Goal: Task Accomplishment & Management: Use online tool/utility

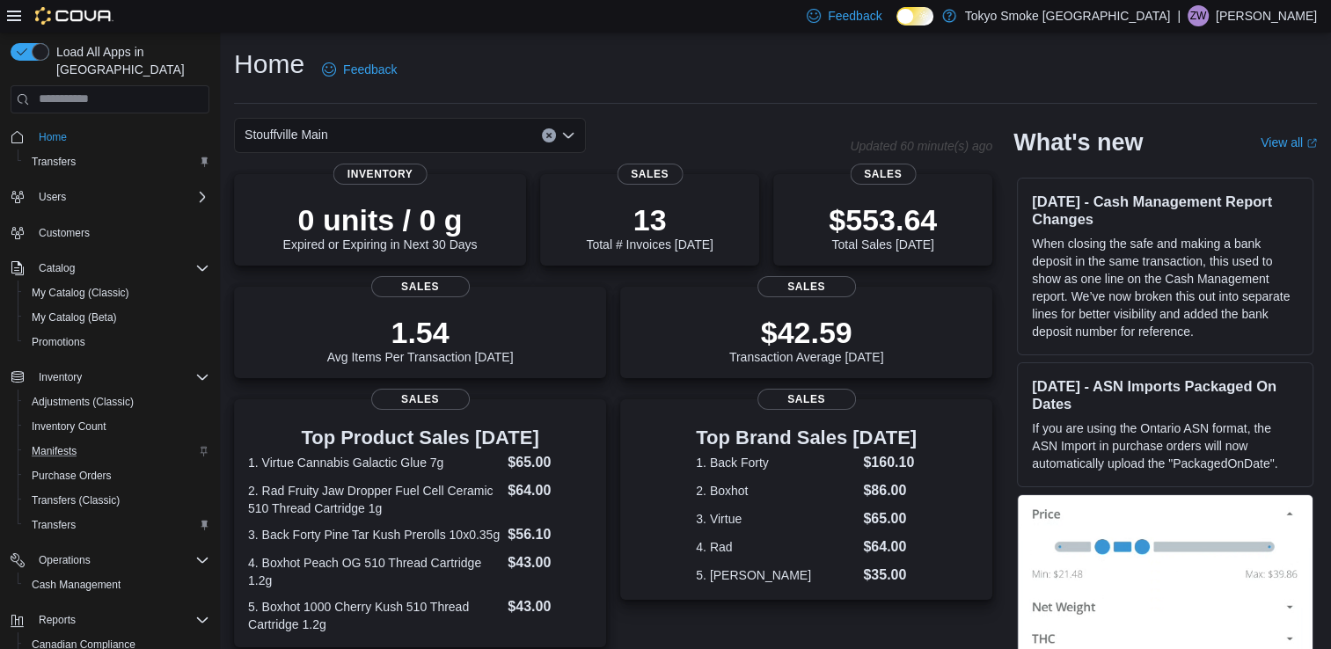
scroll to position [118, 0]
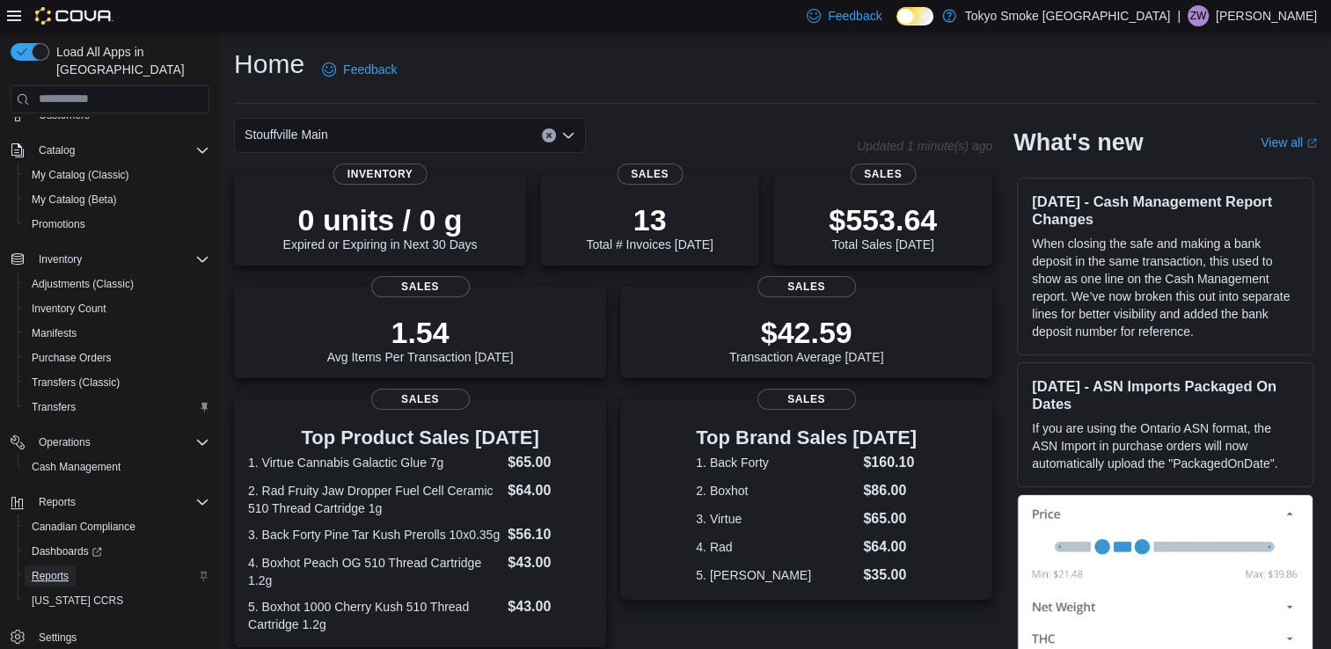
click at [55, 569] on span "Reports" at bounding box center [50, 576] width 37 height 14
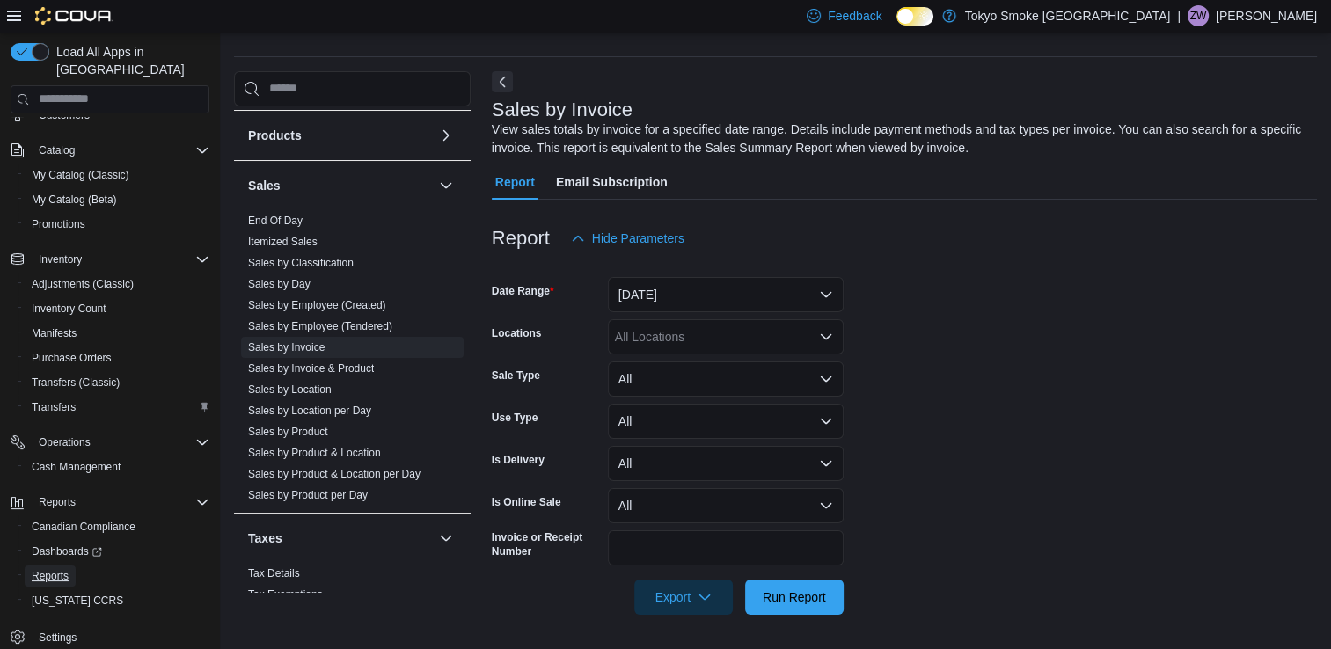
scroll to position [974, 0]
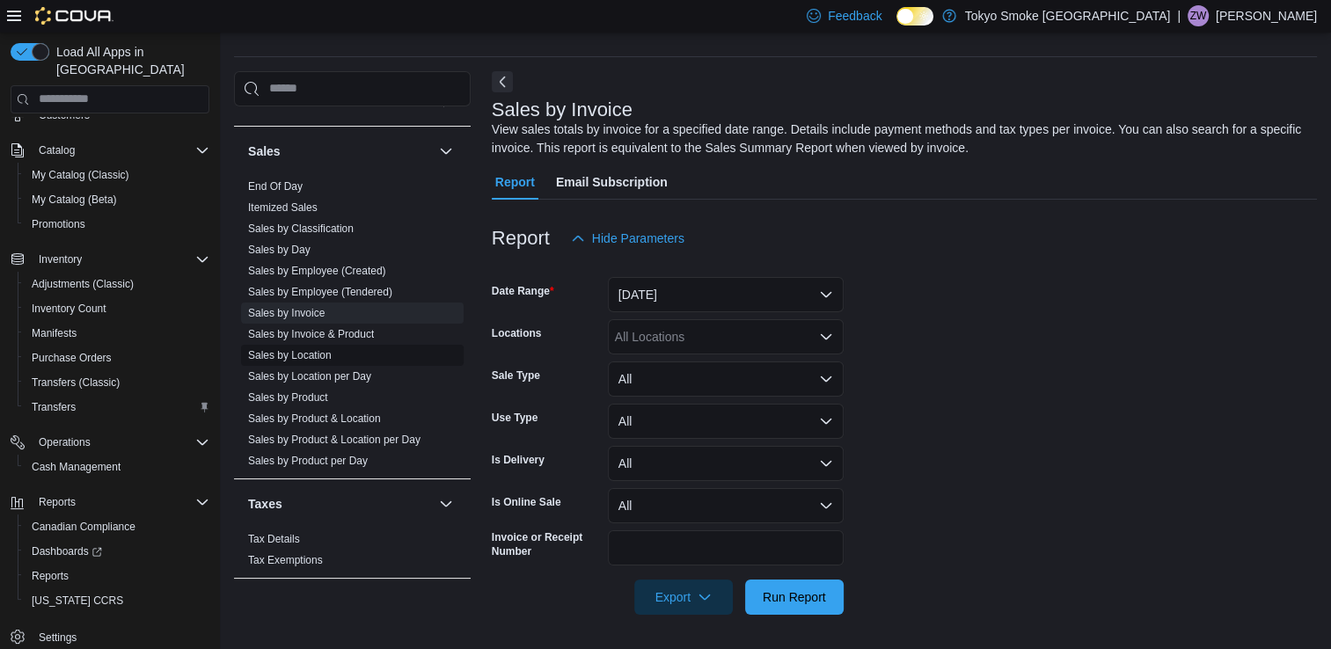
click at [287, 357] on link "Sales by Location" at bounding box center [290, 355] width 84 height 12
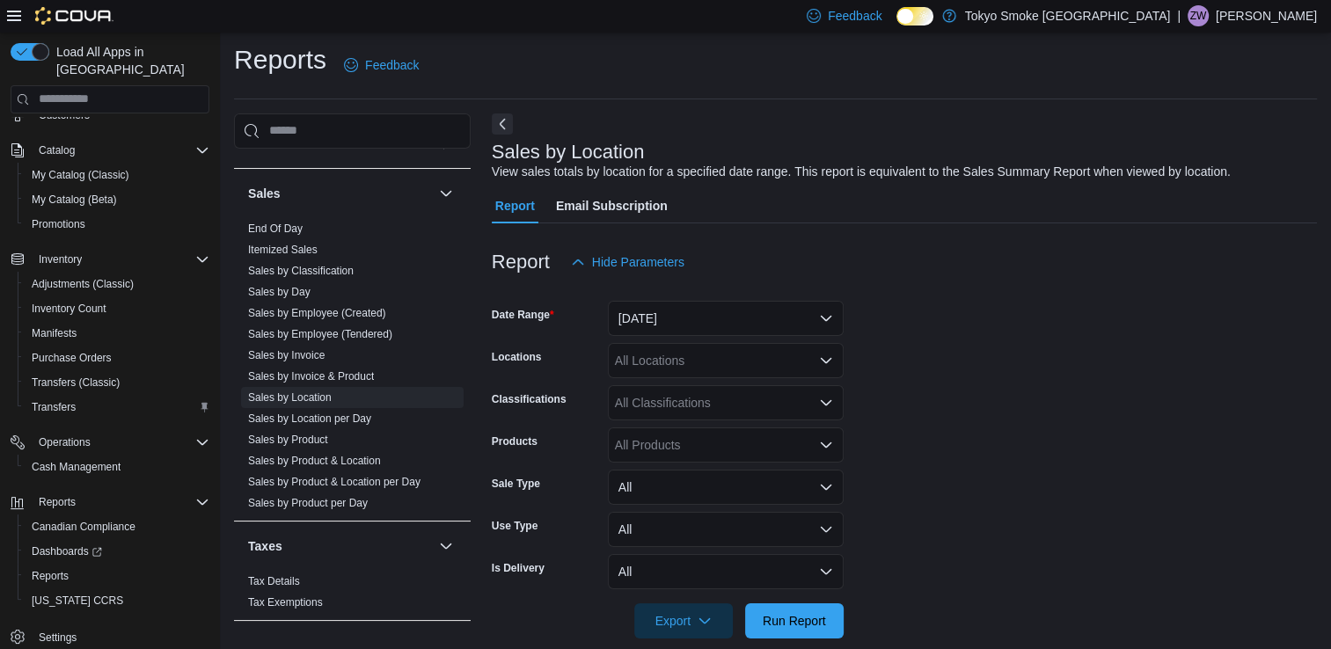
scroll to position [28, 0]
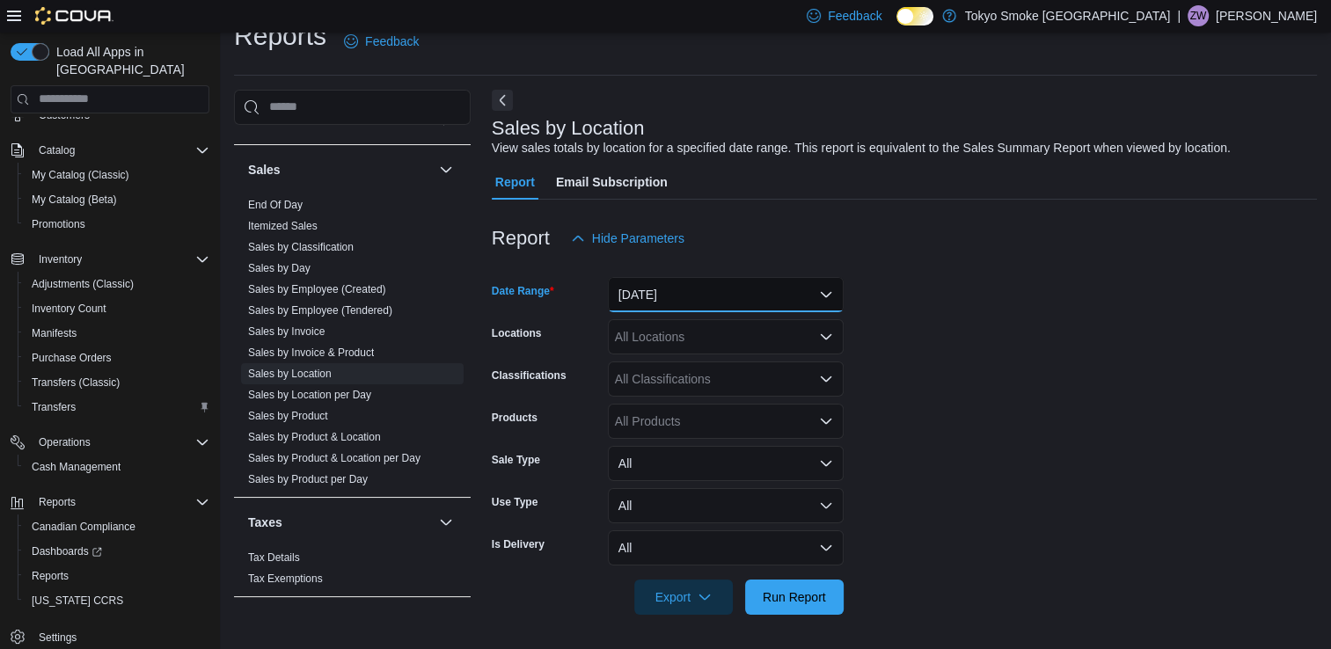
click at [721, 304] on button "[DATE]" at bounding box center [726, 294] width 236 height 35
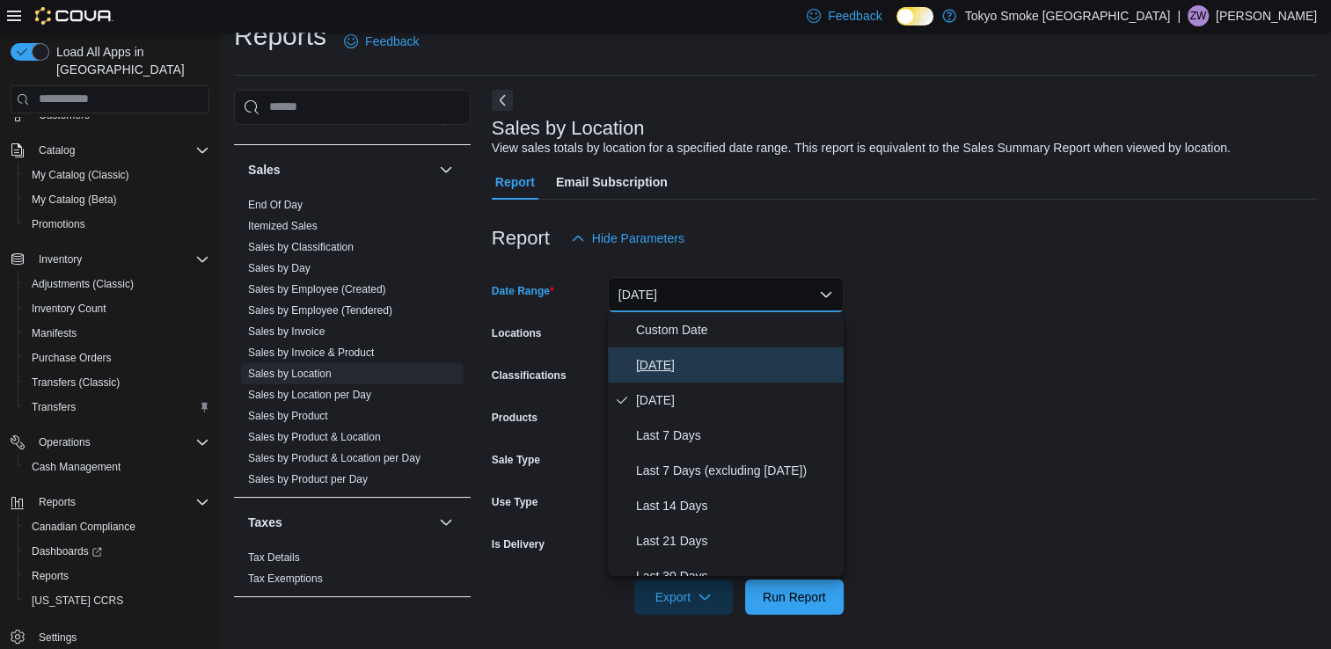
click at [712, 361] on span "[DATE]" at bounding box center [736, 365] width 201 height 21
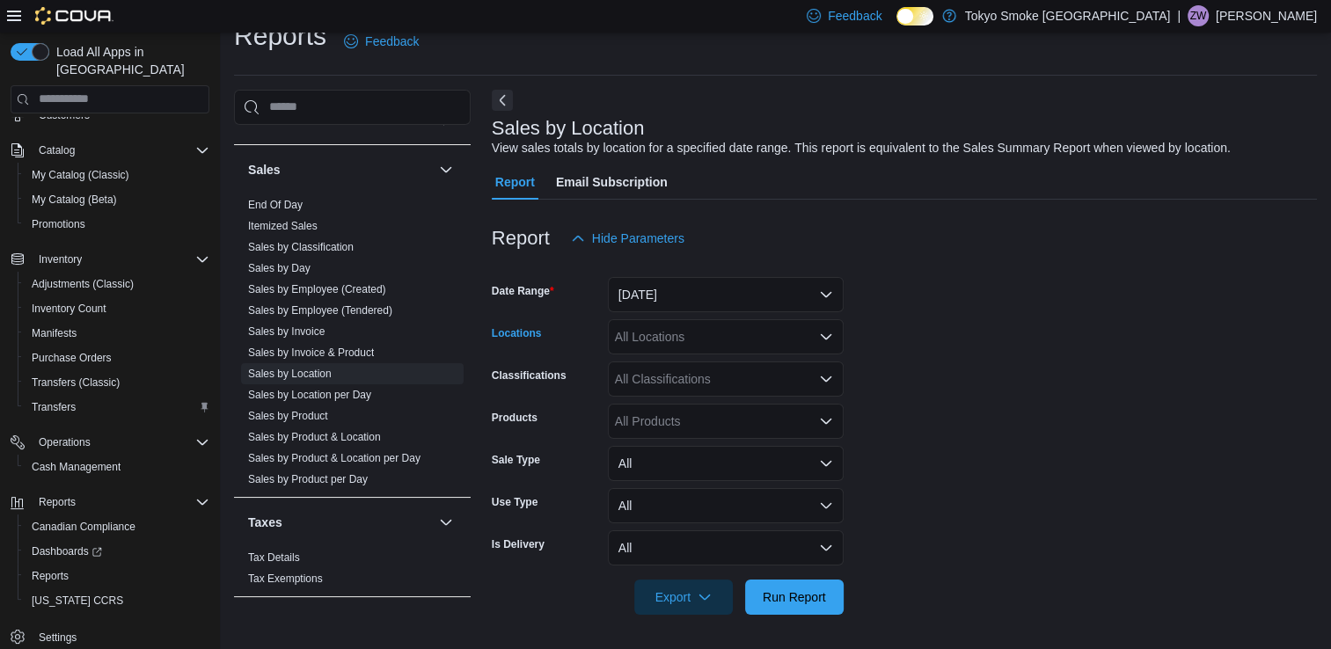
click at [750, 343] on div "All Locations" at bounding box center [726, 336] width 236 height 35
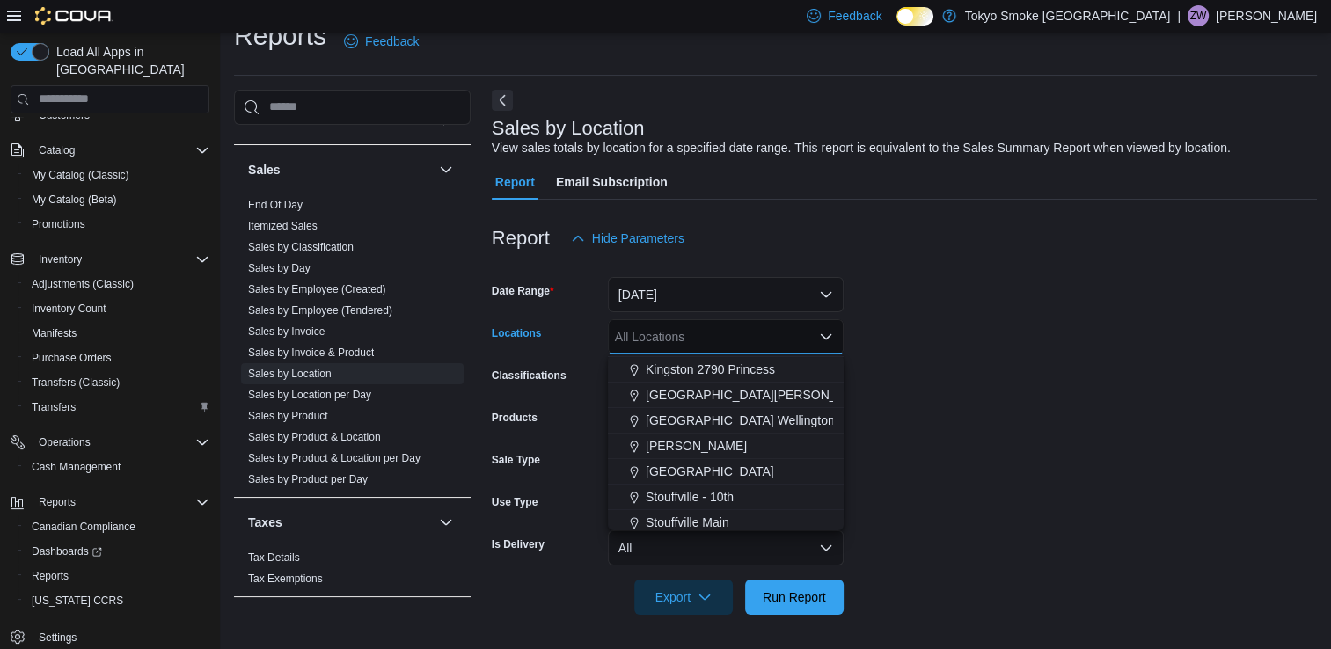
scroll to position [253, 0]
click at [710, 519] on span "Stouffville Main" at bounding box center [688, 522] width 84 height 18
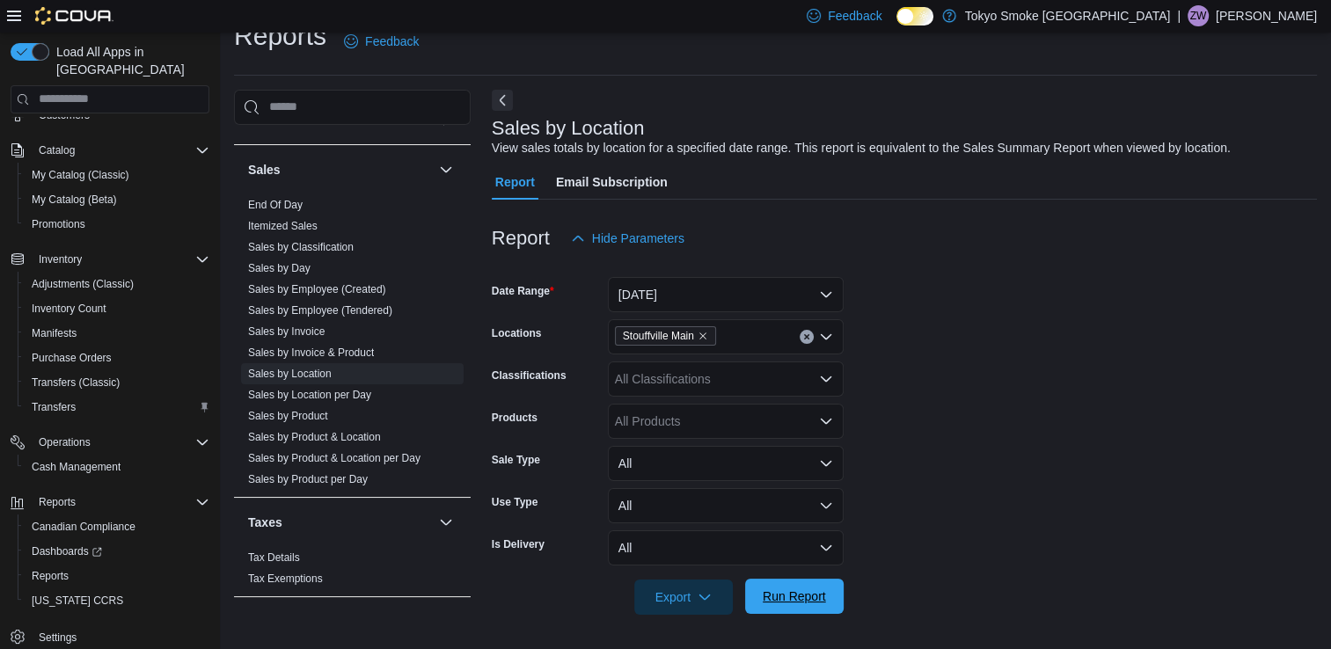
click at [772, 595] on span "Run Report" at bounding box center [794, 597] width 63 height 18
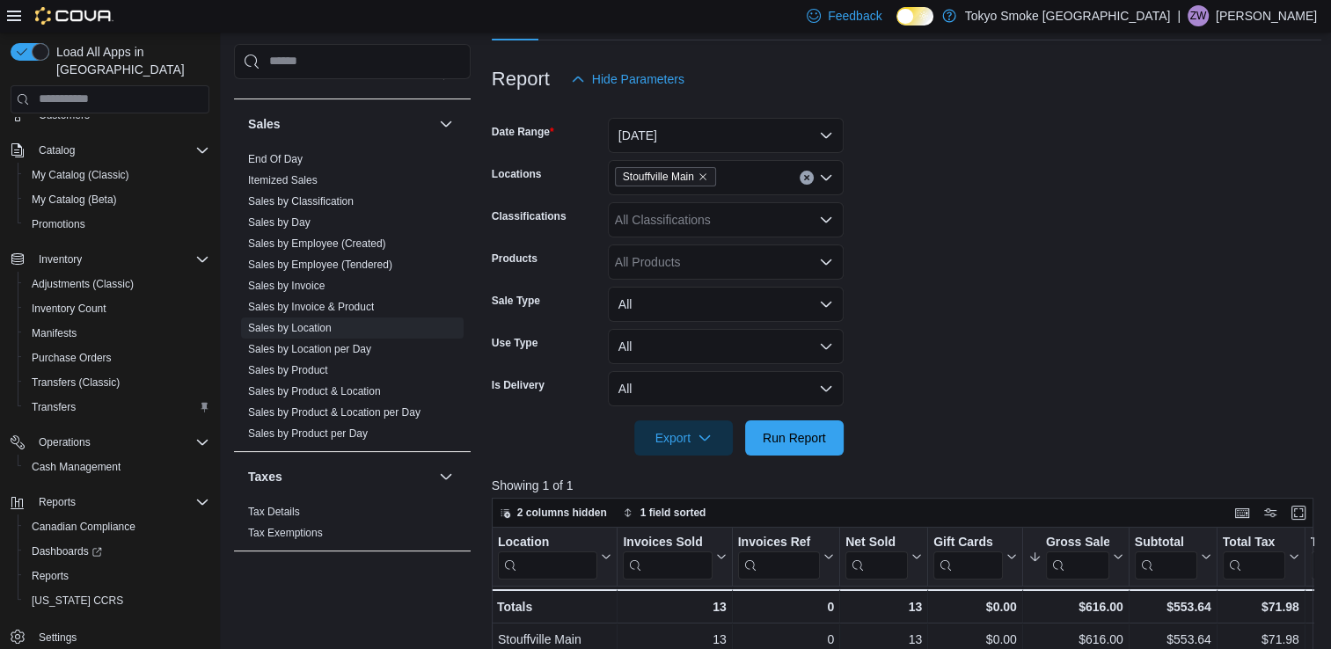
scroll to position [179, 0]
